Goal: Register for event/course

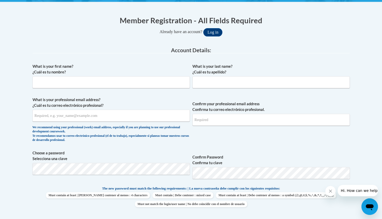
scroll to position [97, 0]
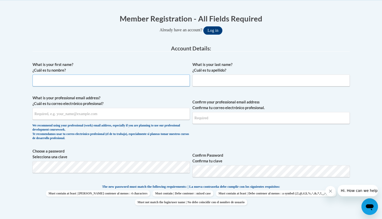
click at [152, 77] on input "What is your first name? ¿Cuál es tu nombre?" at bounding box center [111, 80] width 157 height 12
type input "m"
type input "Margaret"
type input "Mixon"
type input "margaret.mixon@barrow.k12.ga.us"
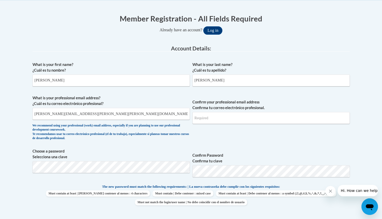
type input "margaret.mixon@barrow.k12.ga.us"
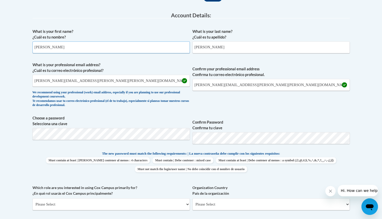
scroll to position [148, 0]
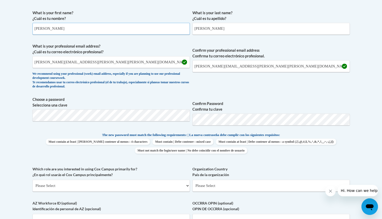
type input "Margaret"
click at [333, 126] on span "Confirm Password Confirma tu clave" at bounding box center [270, 112] width 157 height 33
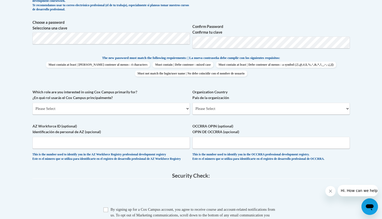
scroll to position [226, 0]
click at [180, 109] on select "Please Select College/University | Colegio/Universidad Community/Nonprofit Part…" at bounding box center [111, 108] width 157 height 12
select select "fbf2d438-af2f-41f8-98f1-81c410e29de3"
click at [33, 102] on select "Please Select College/University | Colegio/Universidad Community/Nonprofit Part…" at bounding box center [111, 108] width 157 height 12
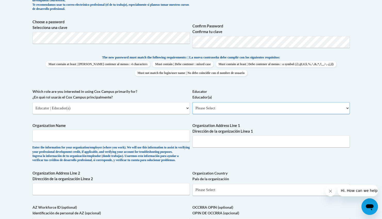
click at [226, 106] on select "Please Select Early Learning/Daycare Teacher/Family Home Care Provider | Maestr…" at bounding box center [270, 108] width 157 height 12
select select "8e40623d-54d0-45cd-9f92-5df65cd3f8cf"
click at [192, 102] on select "Please Select Early Learning/Daycare Teacher/Family Home Care Provider | Maestr…" at bounding box center [270, 108] width 157 height 12
click at [182, 134] on input "Organization Name" at bounding box center [111, 136] width 157 height 12
type input "Winder Elementary School"
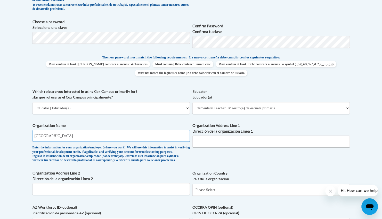
type input "194 McNeal Rd."
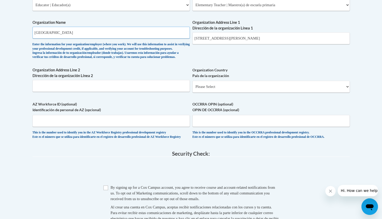
scroll to position [329, 0]
click at [217, 92] on select "Please Select United States | Estados Unidos Outside of the United States | Fue…" at bounding box center [270, 86] width 157 height 12
select select "ad49bcad-a171-4b2e-b99c-48b446064914"
click at [192, 88] on select "Please Select United States | Estados Unidos Outside of the United States | Fue…" at bounding box center [270, 86] width 157 height 12
select select
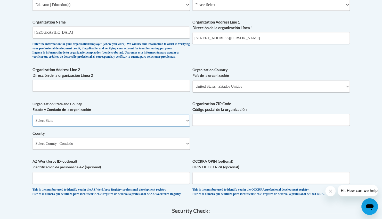
click at [185, 126] on select "Select State Alabama Alaska Arizona Arkansas California Colorado Connecticut De…" at bounding box center [111, 120] width 157 height 12
select select "Georgia"
click at [33, 123] on select "Select State Alabama Alaska Arizona Arkansas California Colorado Connecticut De…" at bounding box center [111, 120] width 157 height 12
click at [213, 125] on input "Organization ZIP Code Código postal de la organización" at bounding box center [270, 120] width 157 height 12
type input "30680"
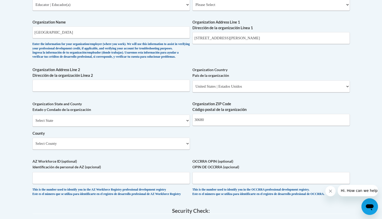
click at [189, 153] on div "Organization State and County Estado y Condado de la organización Select State …" at bounding box center [111, 127] width 157 height 52
click at [163, 149] on select "Select County Appling Atkinson Bacon Baker Baldwin Banks Barrow Bartow Ben Hill…" at bounding box center [111, 143] width 157 height 12
select select "Barrow"
click at [33, 146] on select "Select County Appling Atkinson Bacon Baker Baldwin Banks Barrow Bartow Ben Hill…" at bounding box center [111, 143] width 157 height 12
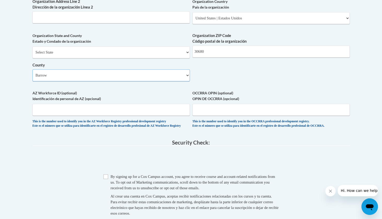
scroll to position [439, 0]
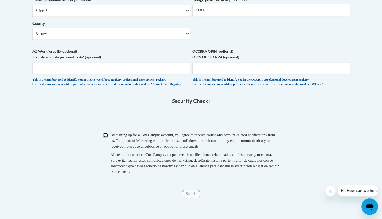
click at [107, 137] on input "Checkbox" at bounding box center [105, 134] width 5 height 5
checkbox input "true"
click at [190, 197] on input "Submit" at bounding box center [191, 193] width 19 height 8
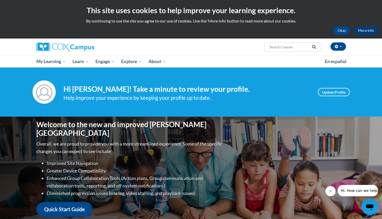
click at [286, 46] on input "Search..." at bounding box center [289, 47] width 41 height 6
type input "emergent writers"
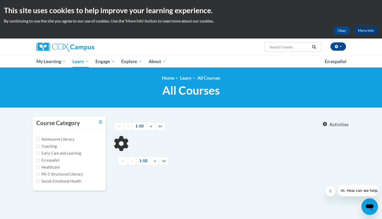
type input "emergent writers"
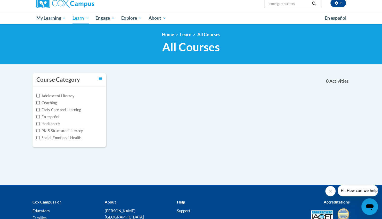
scroll to position [45, 0]
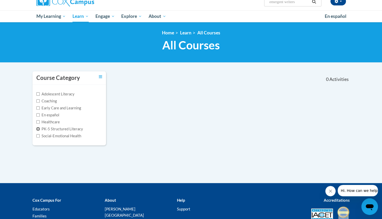
click at [37, 127] on input "PK-5 Structured Literacy" at bounding box center [37, 128] width 3 height 3
checkbox input "true"
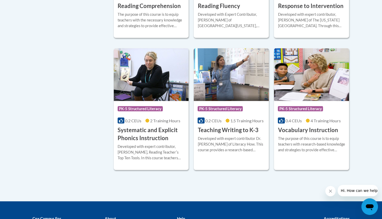
scroll to position [490, 0]
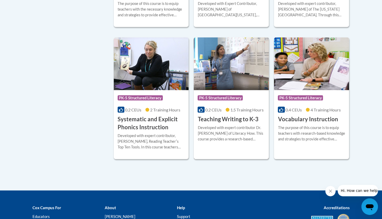
click at [213, 114] on div "Course Category: PK-5 Structured Literacy 0.2 CEUs 1.5 Training Hours COURSE Te…" at bounding box center [231, 106] width 75 height 33
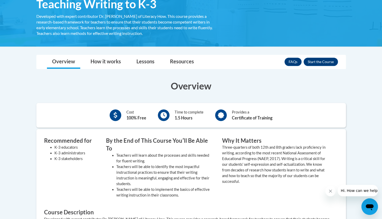
scroll to position [77, 0]
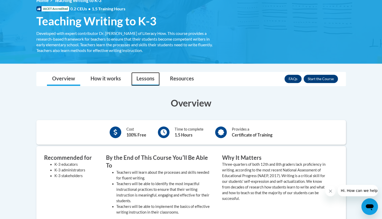
click at [148, 81] on link "Lessons" at bounding box center [145, 79] width 28 height 14
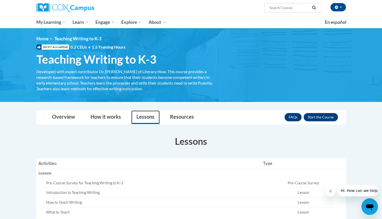
scroll to position [39, 0]
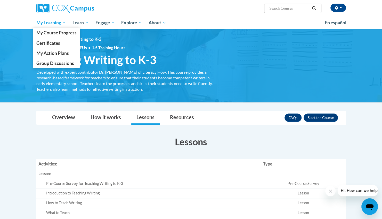
click at [65, 24] on span "My Learning" at bounding box center [51, 23] width 30 height 6
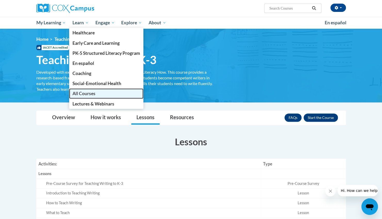
click at [86, 94] on span "All Courses" at bounding box center [83, 93] width 23 height 5
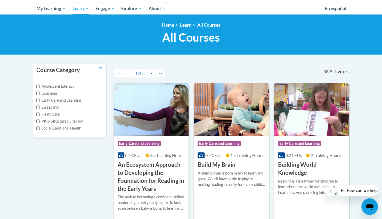
scroll to position [71, 0]
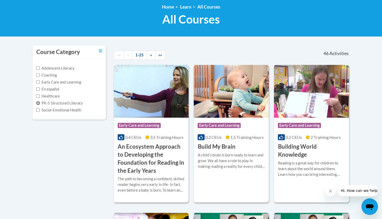
click at [37, 102] on input "PK-5 Structured Literacy" at bounding box center [37, 102] width 3 height 3
checkbox input "true"
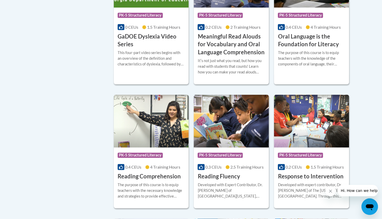
scroll to position [310, 0]
click at [292, 39] on h3 "Oral Language is the Foundation for Literacy" at bounding box center [311, 40] width 67 height 16
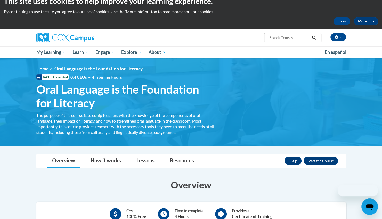
scroll to position [103, 0]
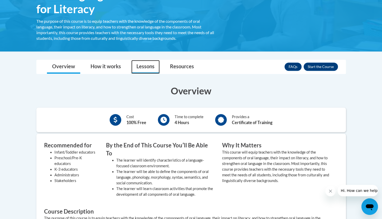
click at [148, 62] on link "Lessons" at bounding box center [145, 67] width 28 height 14
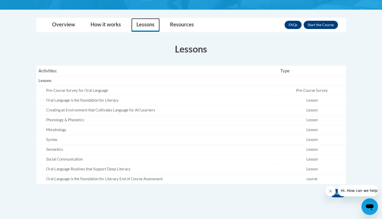
scroll to position [52, 0]
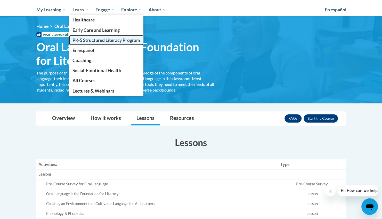
click at [80, 39] on span "PK-5 Structured Literacy Program" at bounding box center [106, 39] width 68 height 5
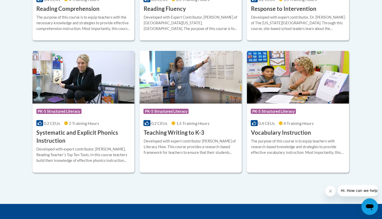
scroll to position [619, 0]
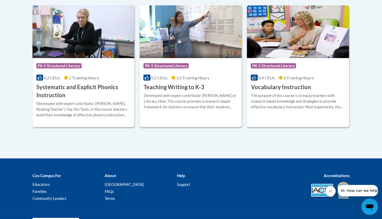
click at [184, 55] on img at bounding box center [191, 31] width 102 height 53
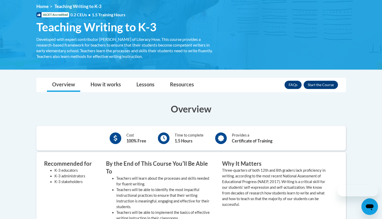
scroll to position [103, 0]
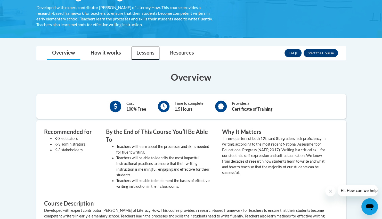
click at [150, 54] on link "Lessons" at bounding box center [145, 53] width 28 height 14
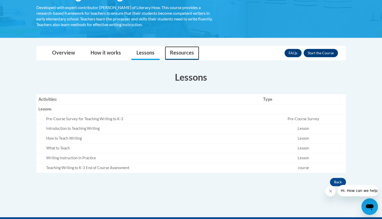
click at [174, 55] on link "Resources" at bounding box center [182, 53] width 34 height 14
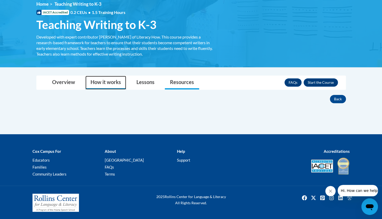
click at [103, 81] on link "How it works" at bounding box center [105, 83] width 41 height 14
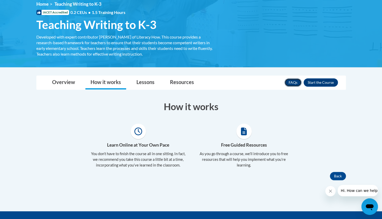
click at [291, 82] on link "FAQs" at bounding box center [293, 82] width 17 height 8
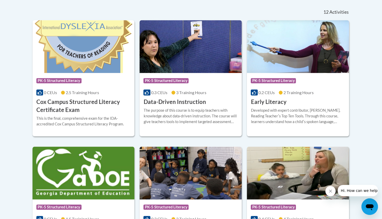
scroll to position [213, 0]
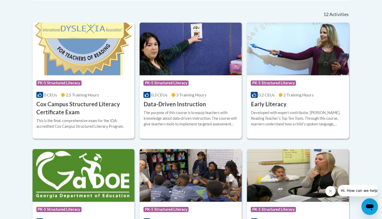
click at [263, 53] on img at bounding box center [298, 48] width 102 height 53
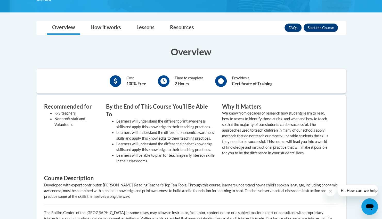
scroll to position [97, 0]
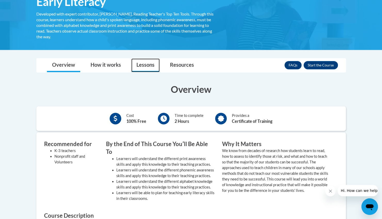
click at [139, 62] on link "Lessons" at bounding box center [145, 65] width 28 height 14
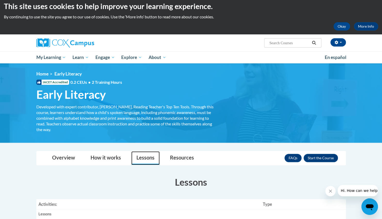
scroll to position [0, 0]
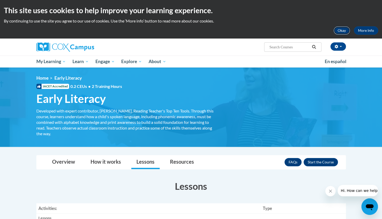
click at [340, 29] on button "Okay" at bounding box center [342, 30] width 17 height 8
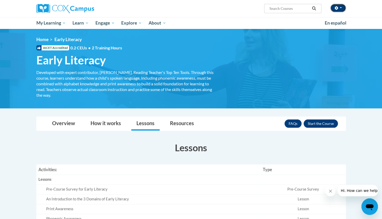
click at [343, 10] on button "button" at bounding box center [337, 8] width 15 height 8
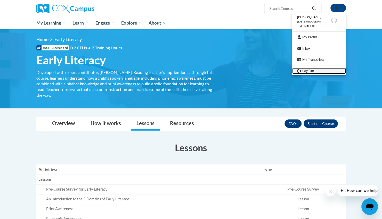
click at [315, 68] on link "Log Out" at bounding box center [319, 71] width 54 height 6
